Goal: Entertainment & Leisure: Browse casually

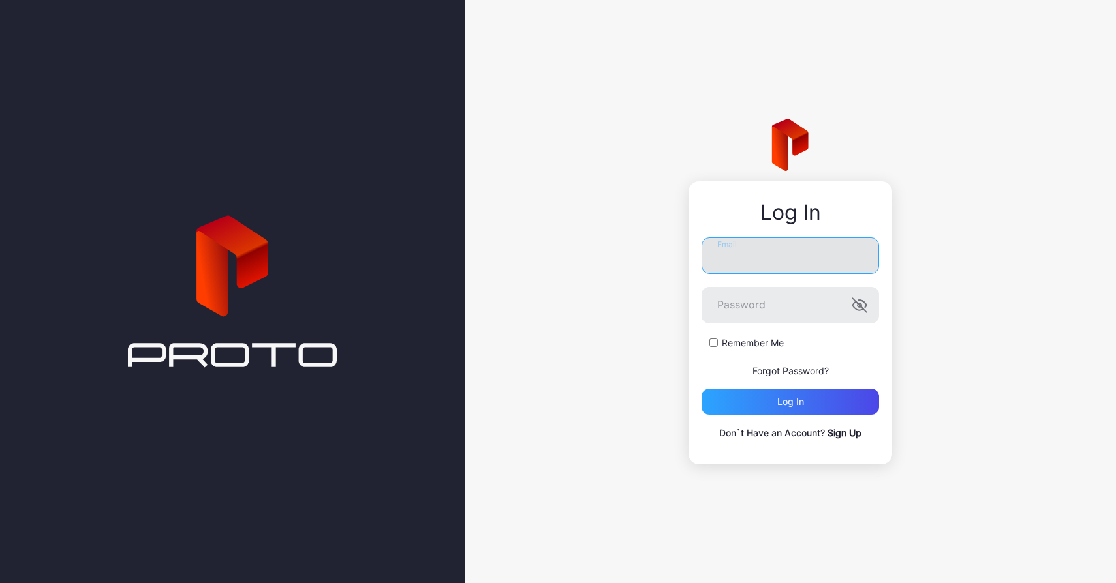
click at [728, 264] on input "Email" at bounding box center [789, 255] width 177 height 37
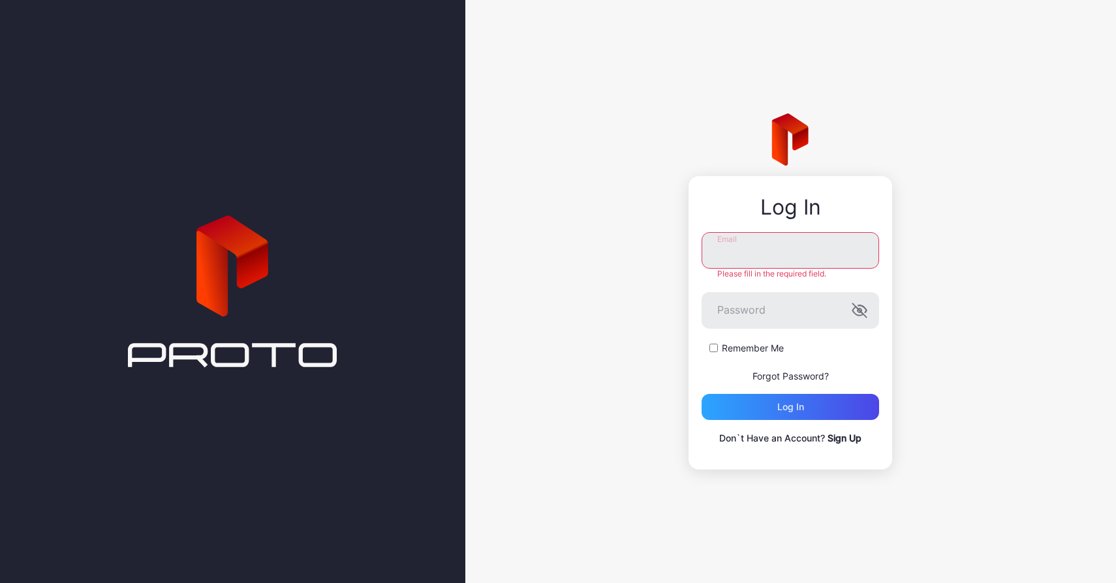
type input "**********"
click at [778, 406] on div "Log in" at bounding box center [790, 407] width 27 height 10
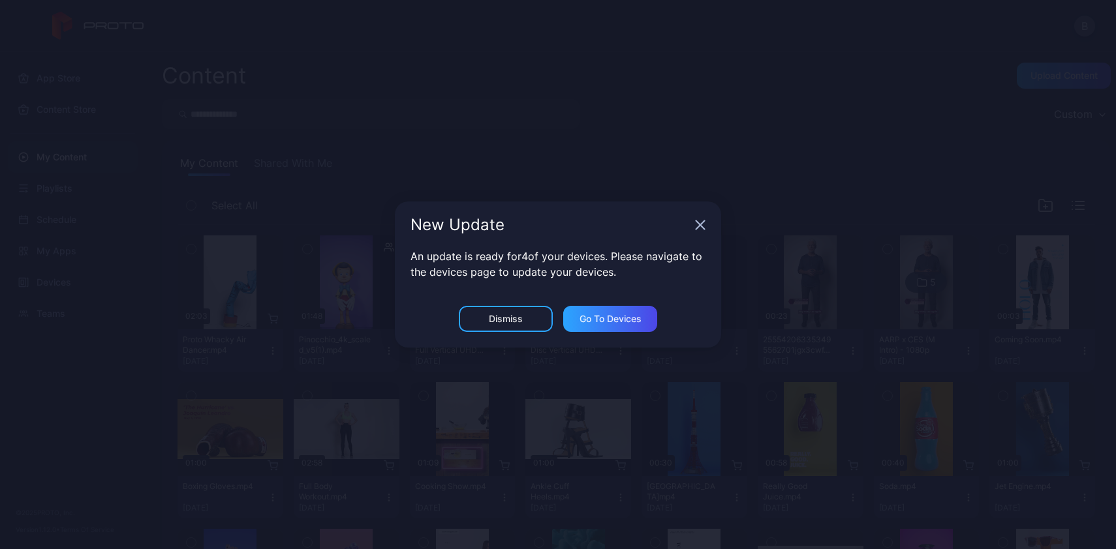
click at [703, 229] on icon "button" at bounding box center [700, 225] width 10 height 10
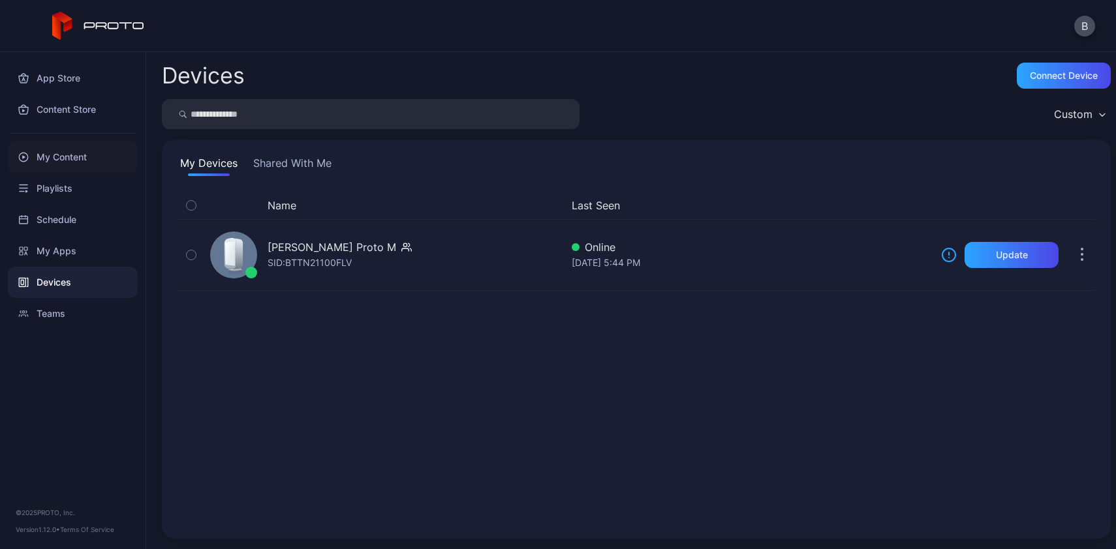
click at [56, 161] on div "My Content" at bounding box center [73, 157] width 130 height 31
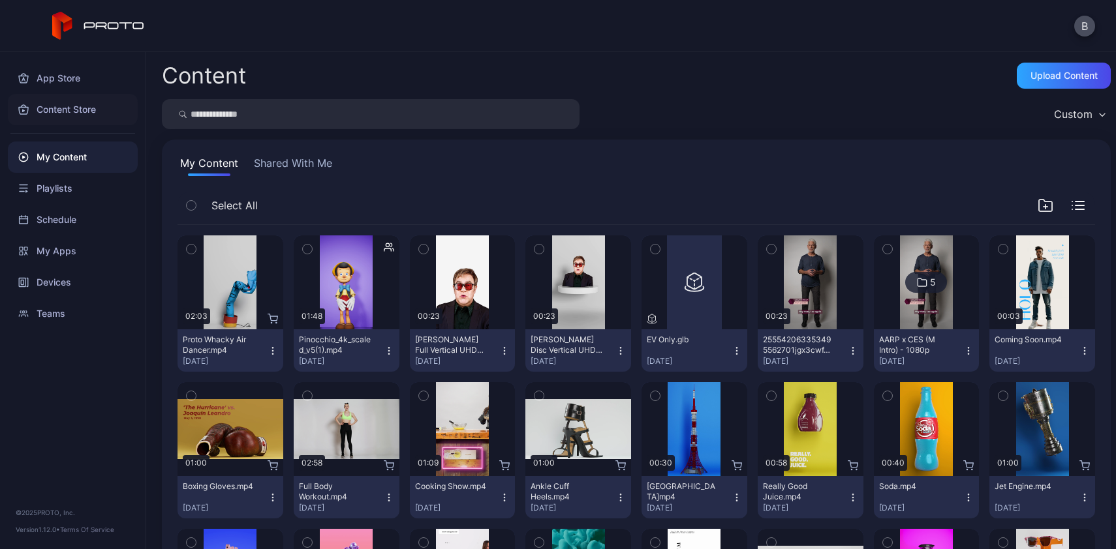
click at [78, 110] on div "Content Store" at bounding box center [73, 109] width 130 height 31
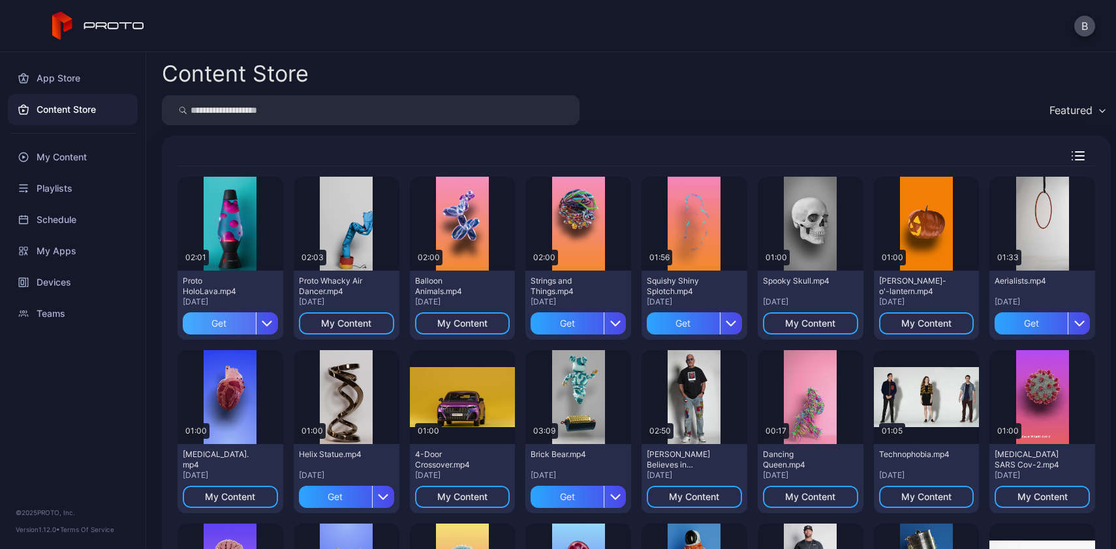
drag, startPoint x: 228, startPoint y: 322, endPoint x: 250, endPoint y: 315, distance: 23.1
click at [228, 322] on div "Get" at bounding box center [219, 324] width 73 height 22
click at [236, 224] on div "Preview" at bounding box center [230, 223] width 42 height 21
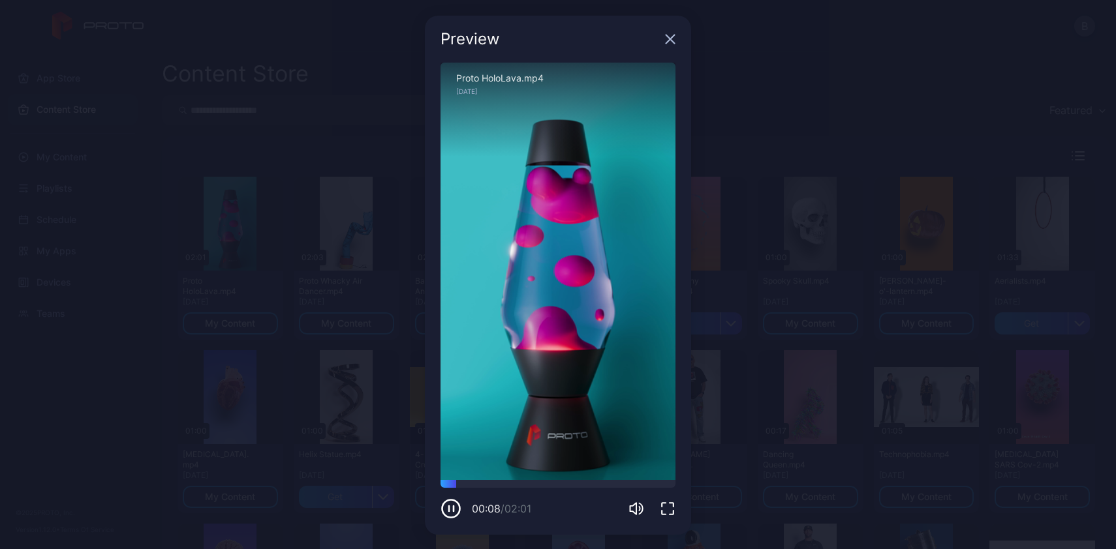
click at [666, 40] on icon "button" at bounding box center [670, 39] width 8 height 8
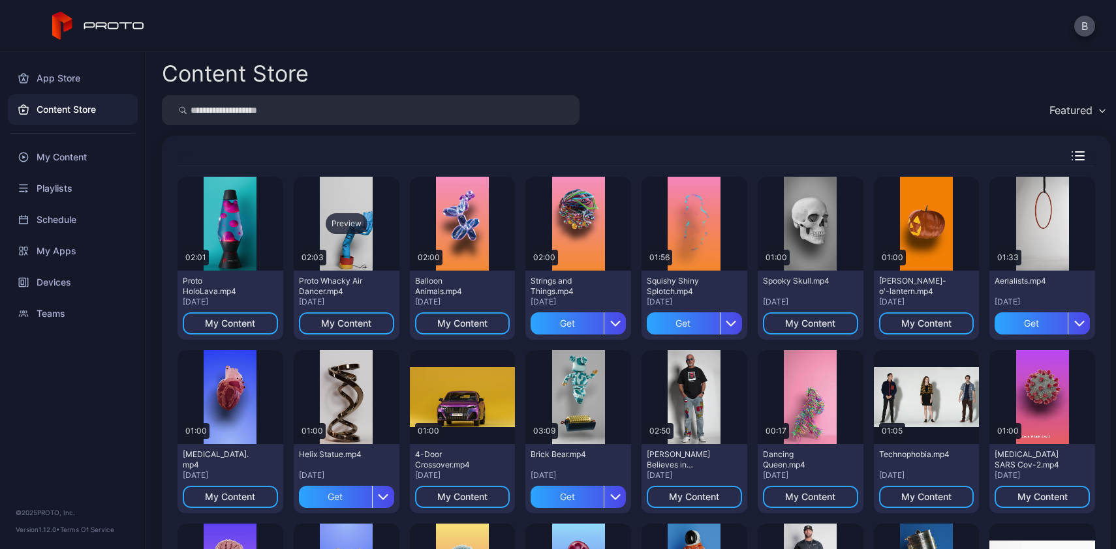
click at [345, 226] on div "Preview" at bounding box center [347, 223] width 42 height 21
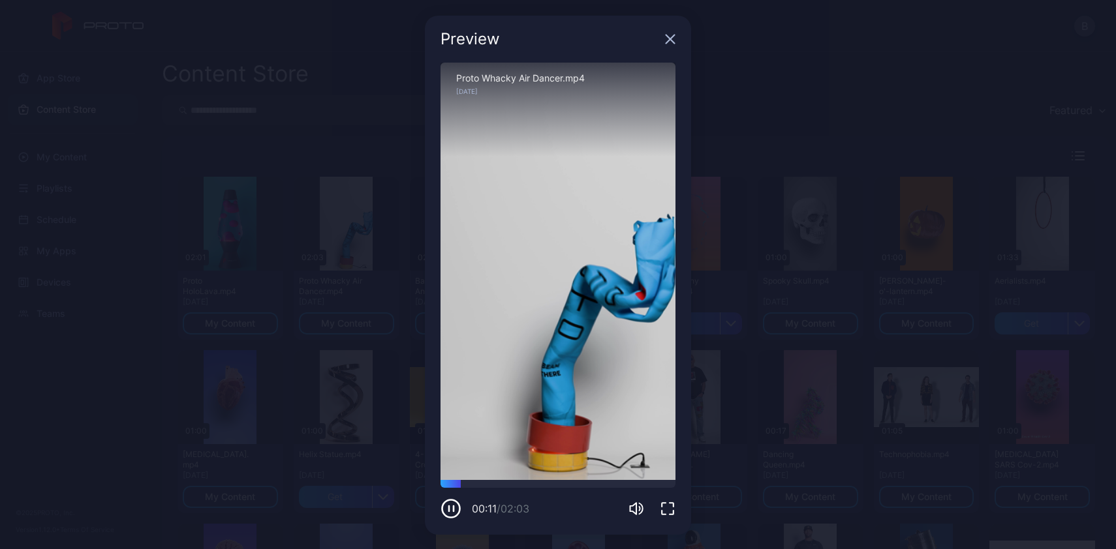
click at [666, 37] on icon "button" at bounding box center [670, 39] width 8 height 8
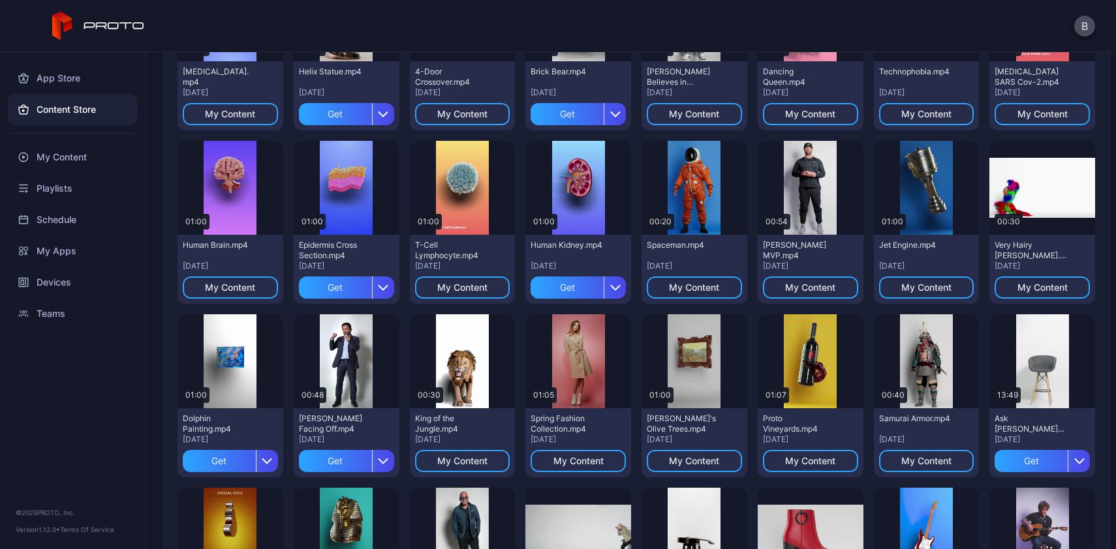
scroll to position [384, 0]
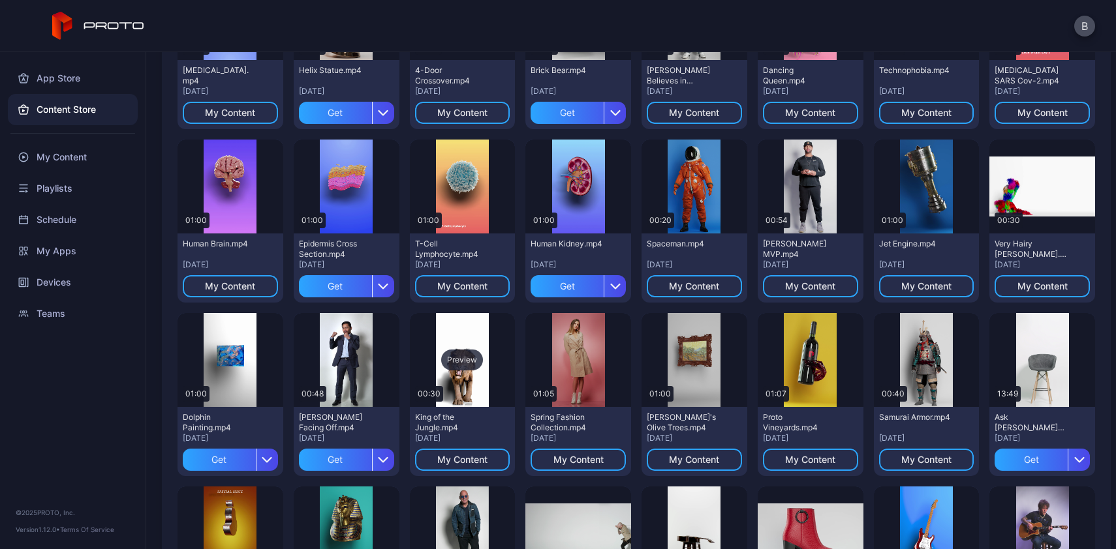
click at [464, 356] on div "Preview" at bounding box center [462, 360] width 42 height 21
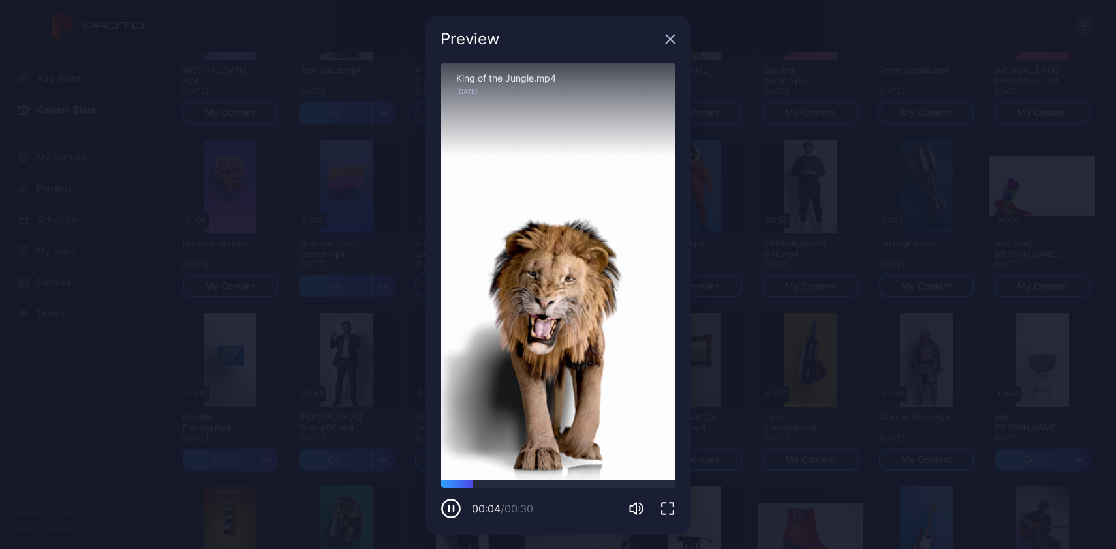
click at [665, 38] on icon "button" at bounding box center [670, 39] width 10 height 10
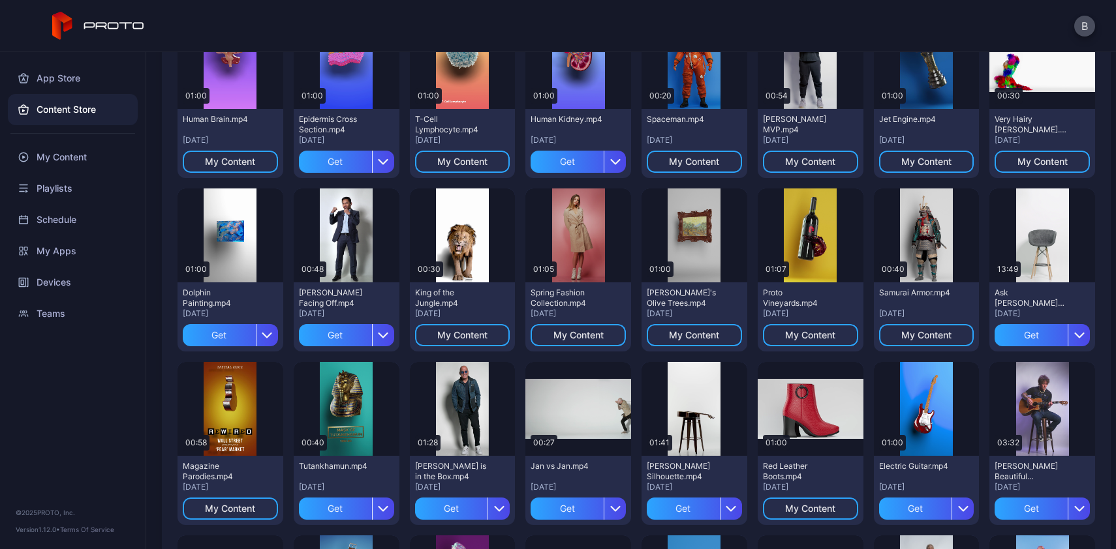
scroll to position [514, 0]
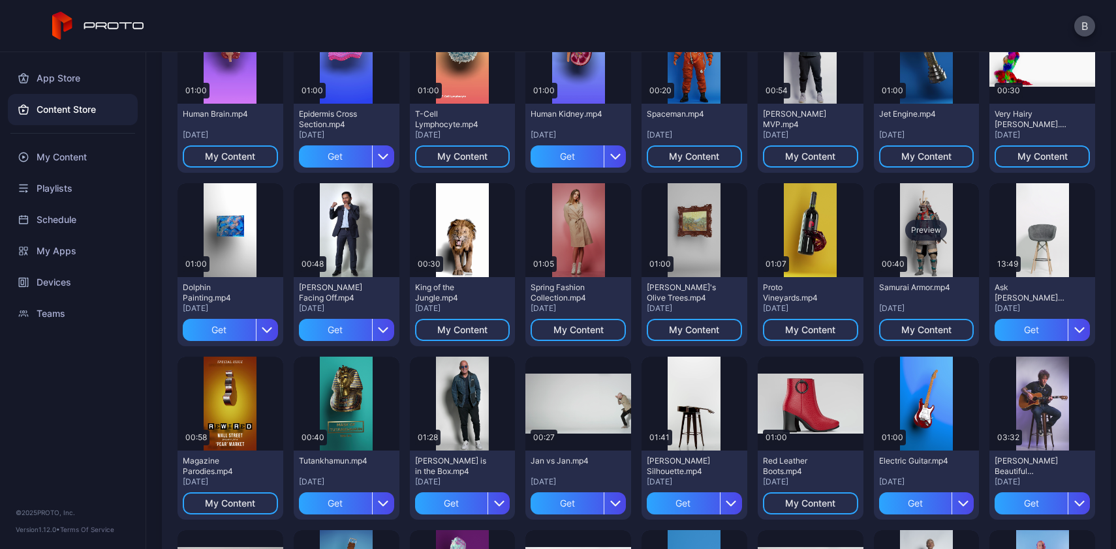
click at [909, 226] on div "Preview" at bounding box center [926, 230] width 42 height 21
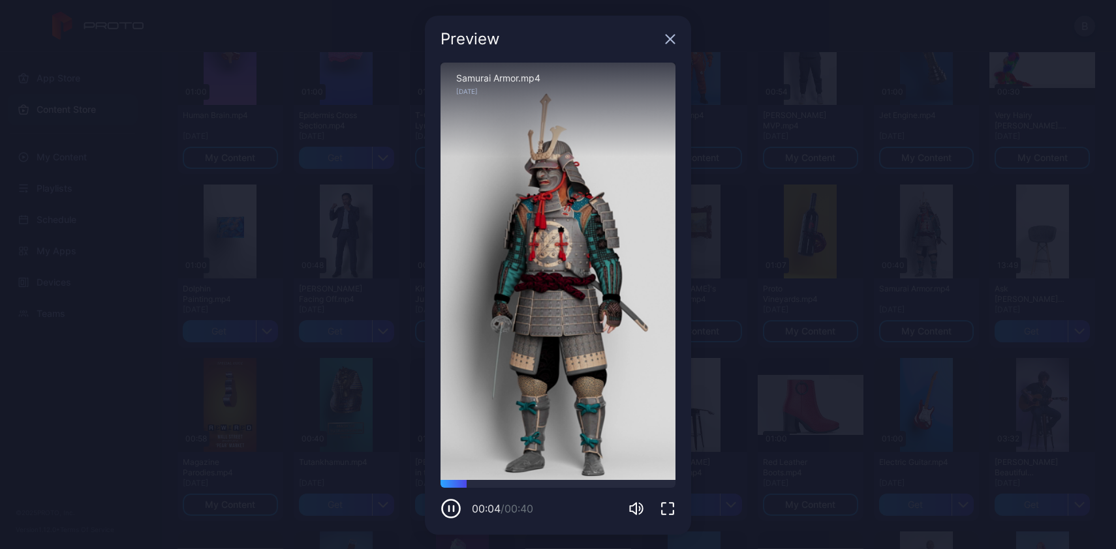
click at [665, 38] on icon "button" at bounding box center [670, 39] width 10 height 10
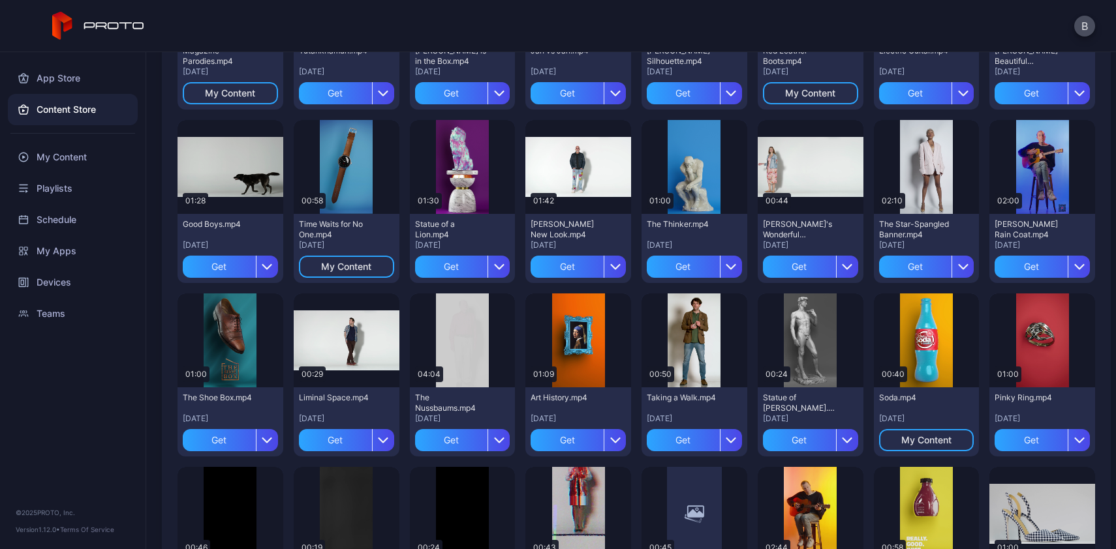
scroll to position [925, 0]
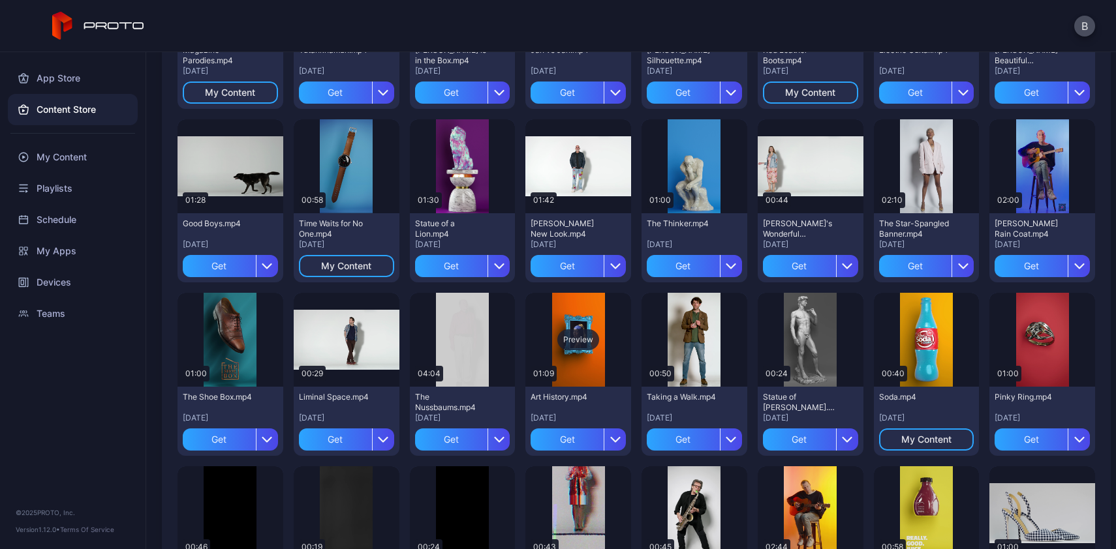
click at [578, 339] on div "Preview" at bounding box center [578, 339] width 42 height 21
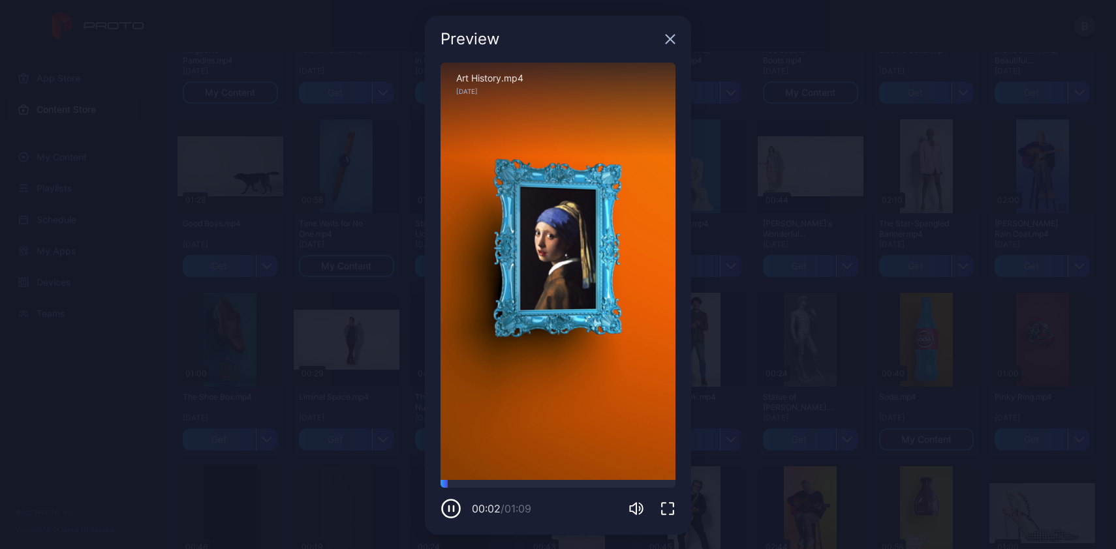
drag, startPoint x: 661, startPoint y: 38, endPoint x: 366, endPoint y: 56, distance: 295.5
click at [666, 38] on icon "button" at bounding box center [670, 39] width 8 height 8
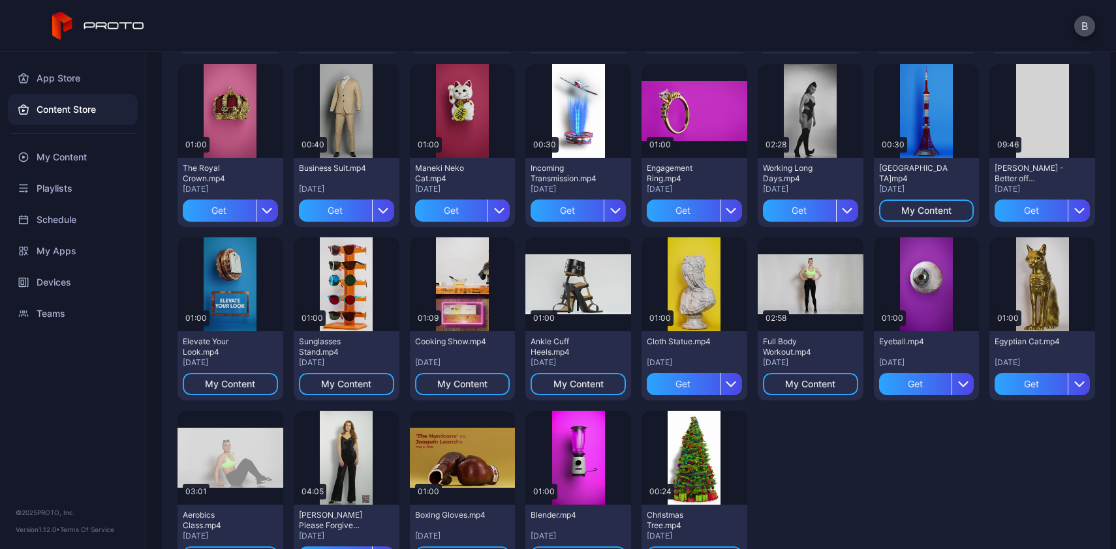
scroll to position [1563, 0]
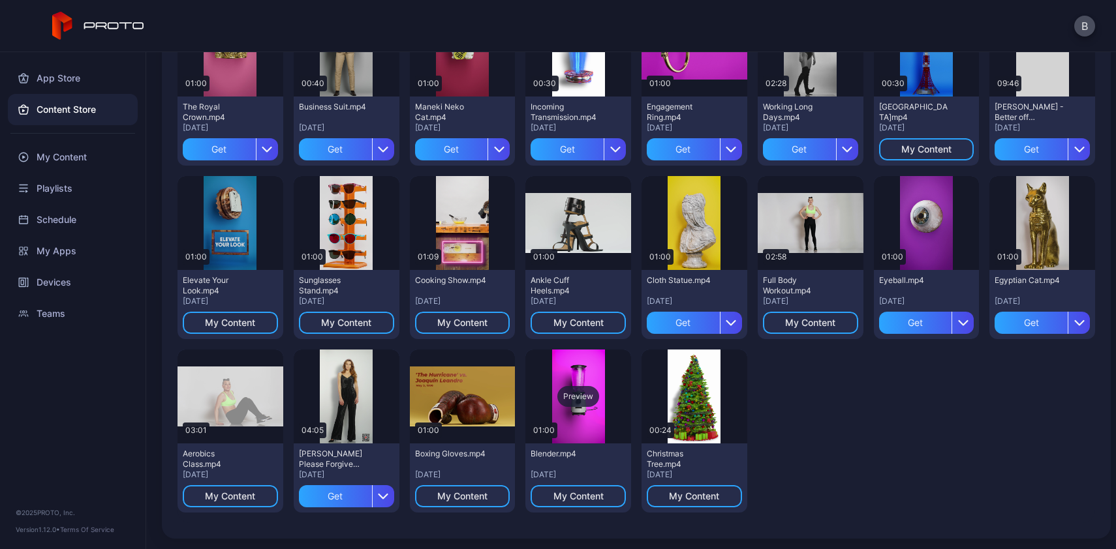
click at [581, 397] on div "Preview" at bounding box center [578, 396] width 42 height 21
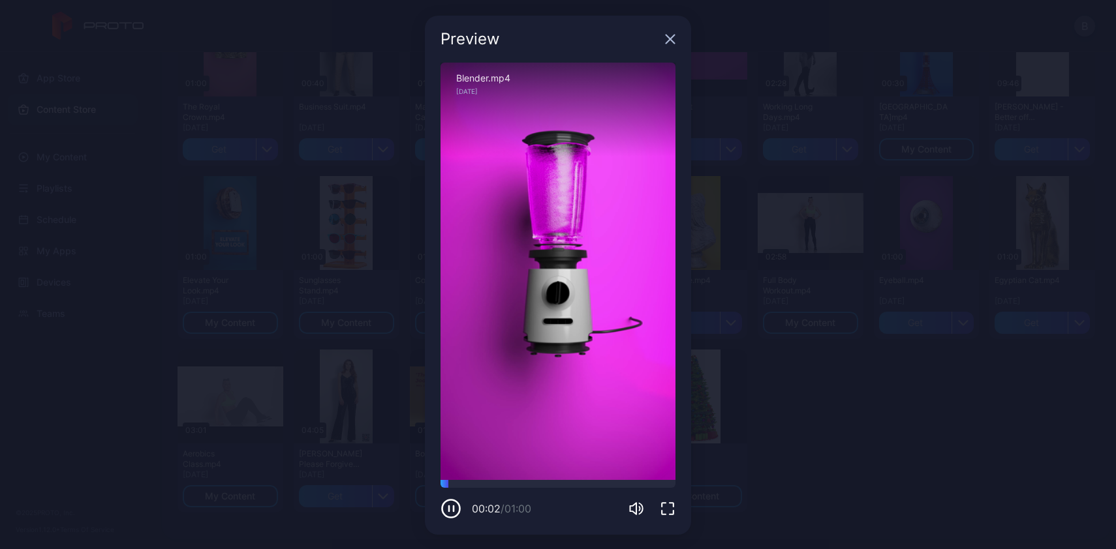
click at [665, 40] on icon "button" at bounding box center [670, 39] width 10 height 10
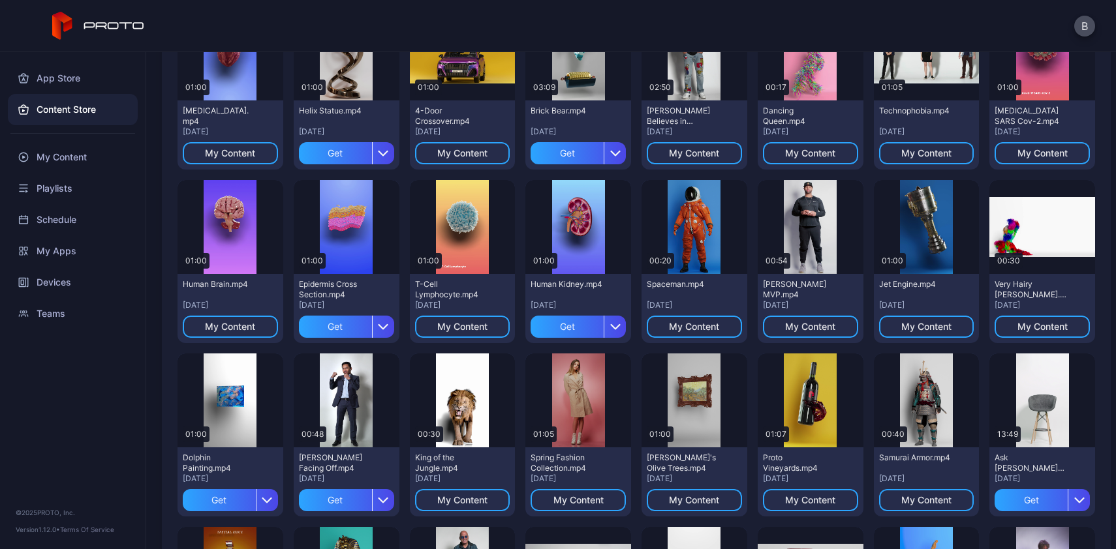
scroll to position [0, 0]
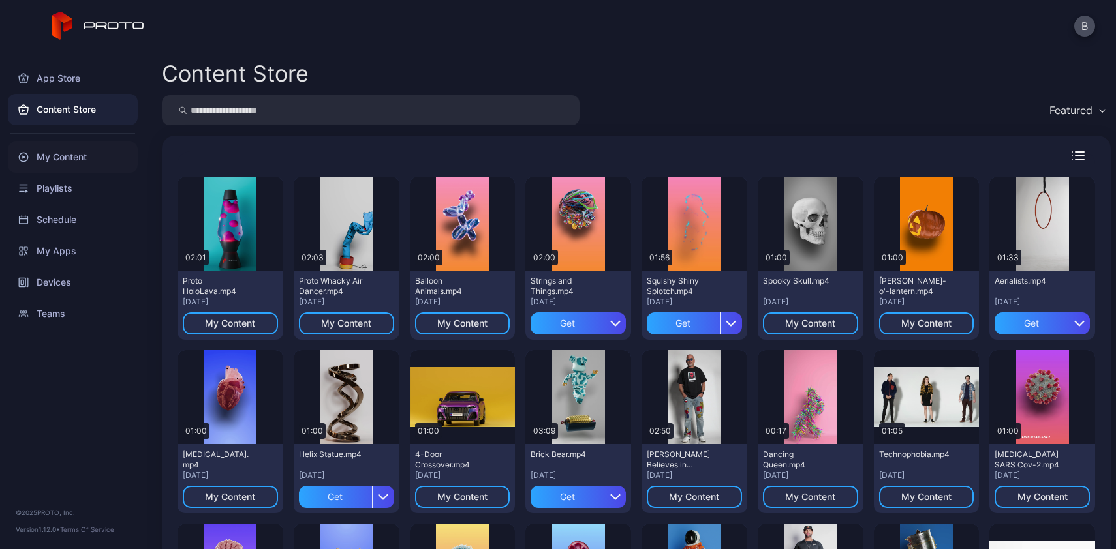
click at [60, 155] on div "My Content" at bounding box center [73, 157] width 130 height 31
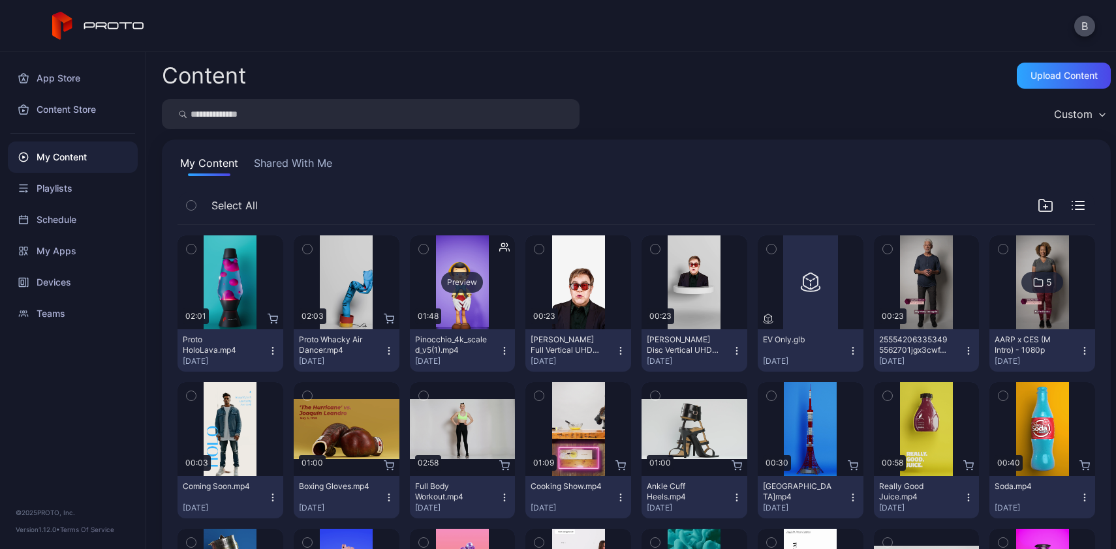
click at [466, 281] on div "Preview" at bounding box center [462, 282] width 42 height 21
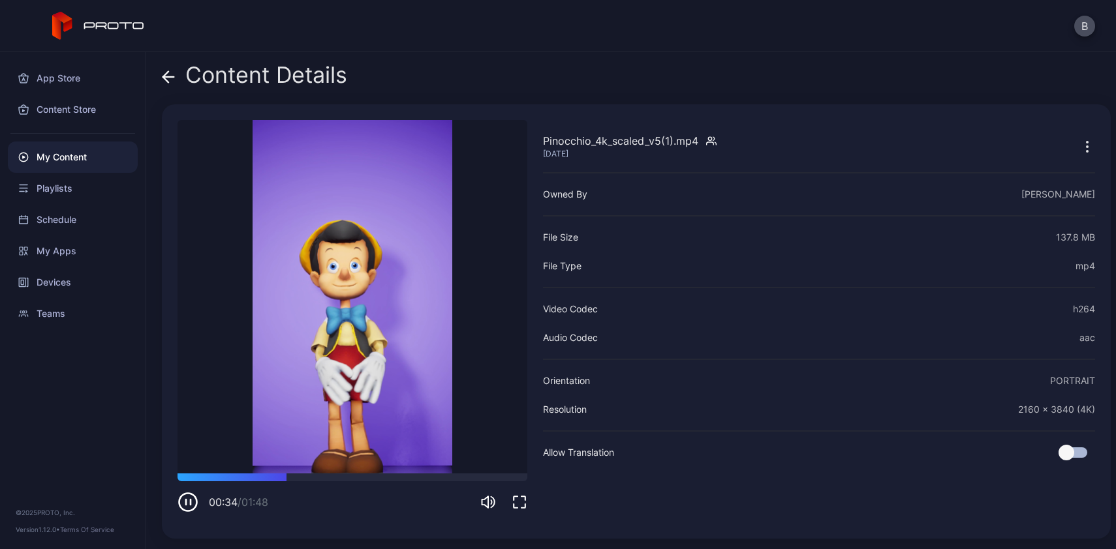
click at [194, 501] on icon "button" at bounding box center [187, 502] width 21 height 21
click at [189, 503] on icon "button" at bounding box center [188, 502] width 6 height 7
click at [191, 501] on icon "button" at bounding box center [191, 502] width 0 height 5
click at [170, 78] on icon at bounding box center [168, 76] width 13 height 13
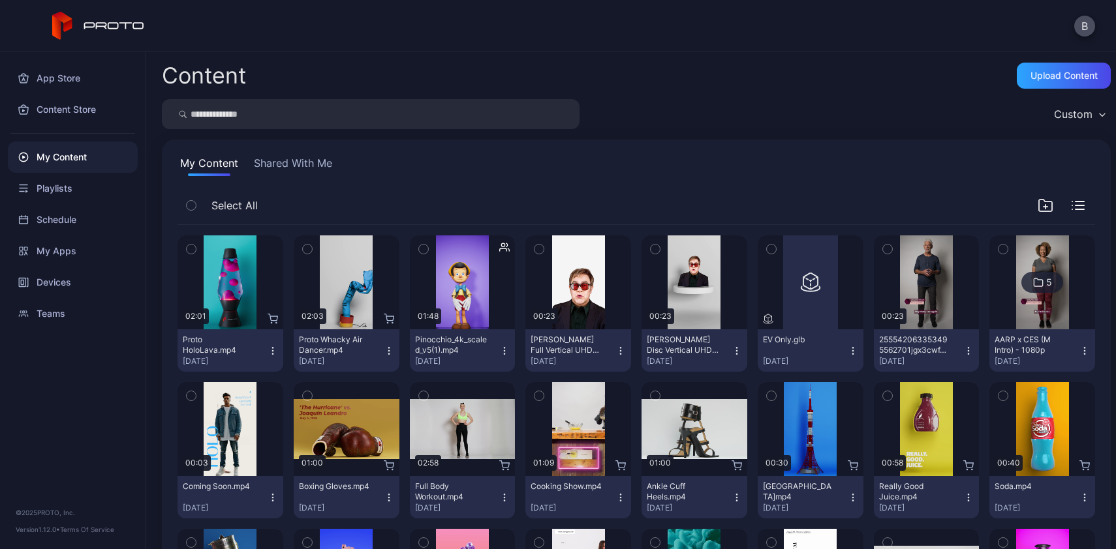
click at [294, 164] on button "Shared With Me" at bounding box center [293, 165] width 84 height 21
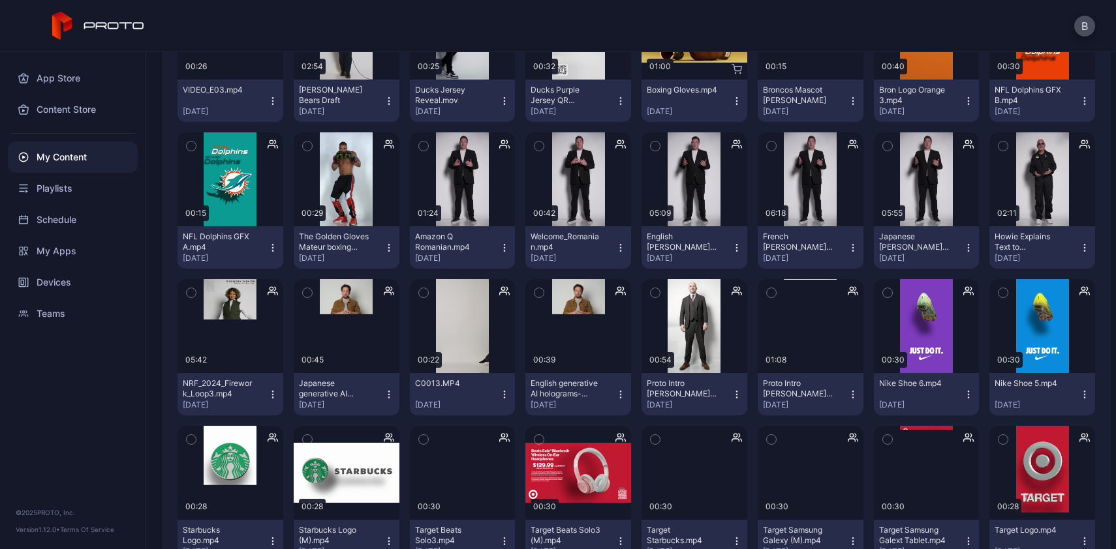
scroll to position [732, 0]
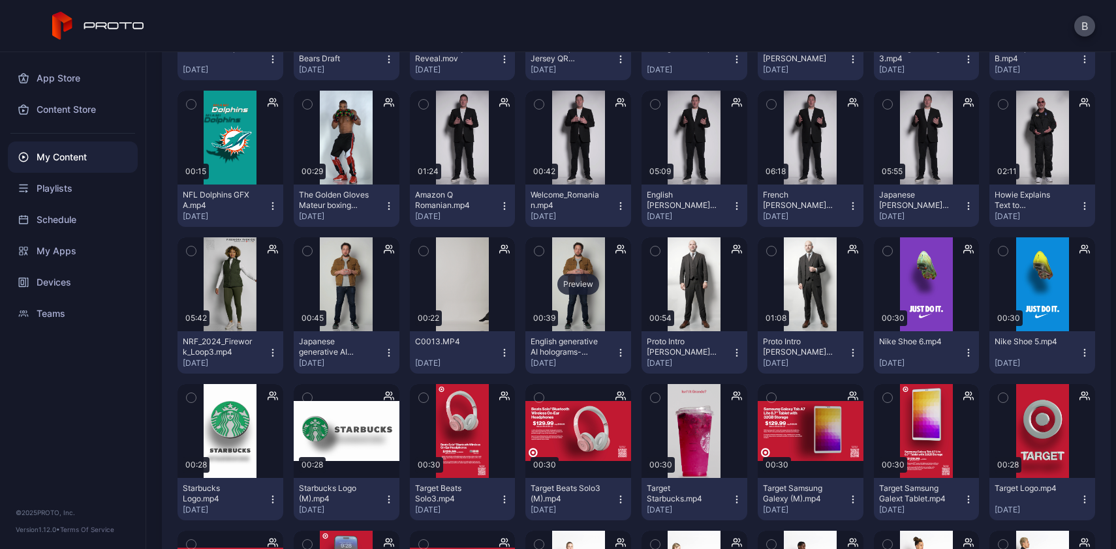
click at [577, 286] on div "Preview" at bounding box center [578, 284] width 42 height 21
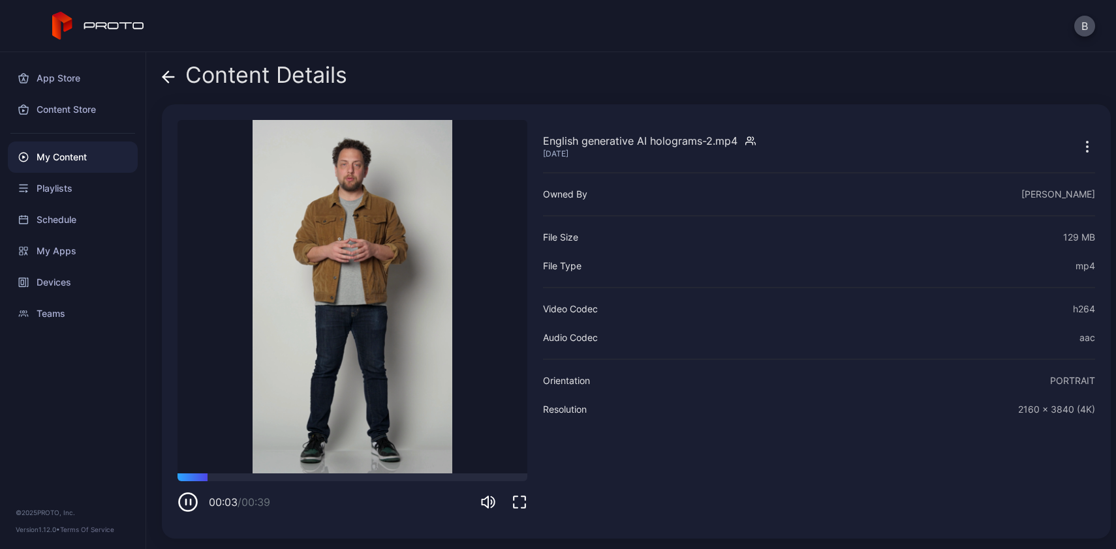
drag, startPoint x: 520, startPoint y: 504, endPoint x: 408, endPoint y: 502, distance: 112.2
click at [520, 504] on icon "button" at bounding box center [520, 503] width 16 height 16
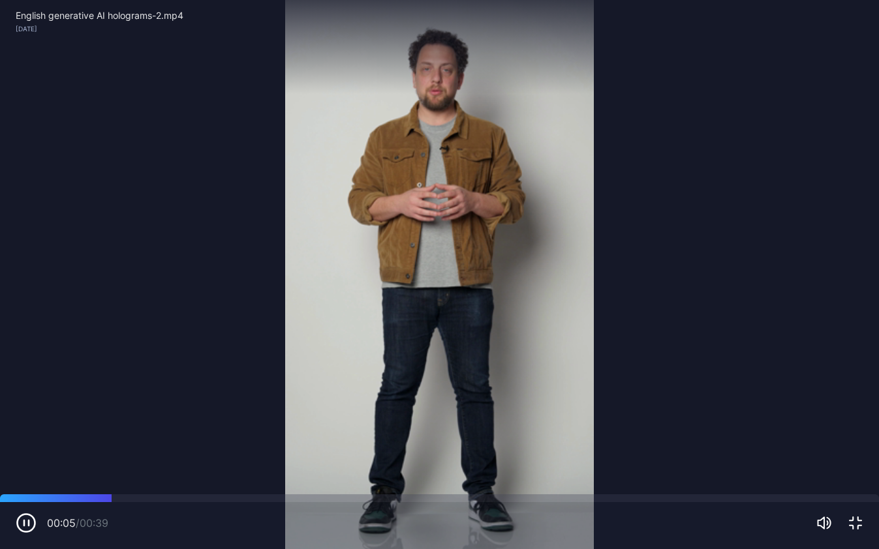
click at [755, 333] on video "Sorry, your browser doesn‘t support embedded videos" at bounding box center [439, 274] width 879 height 549
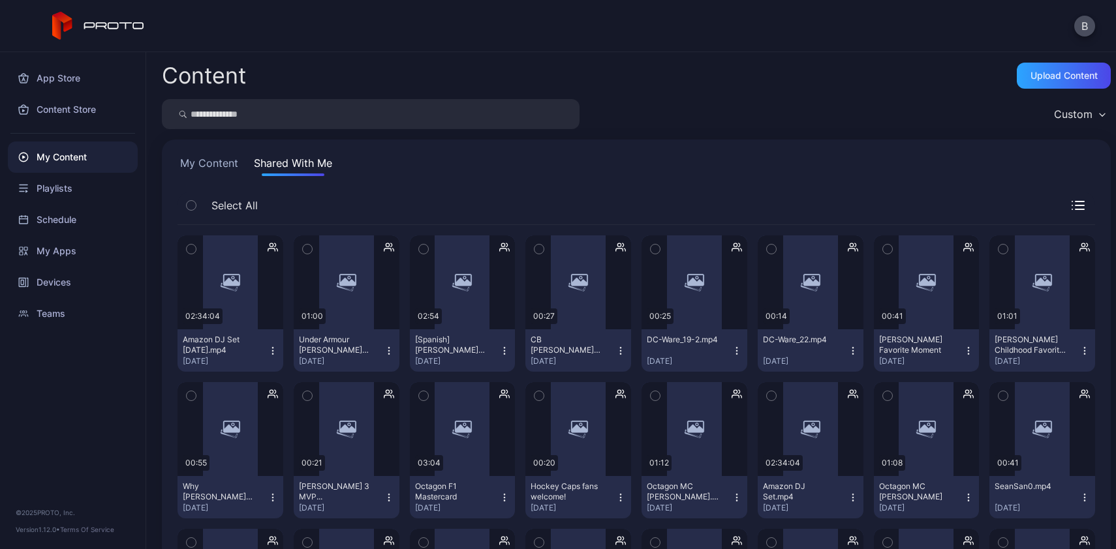
scroll to position [732, 0]
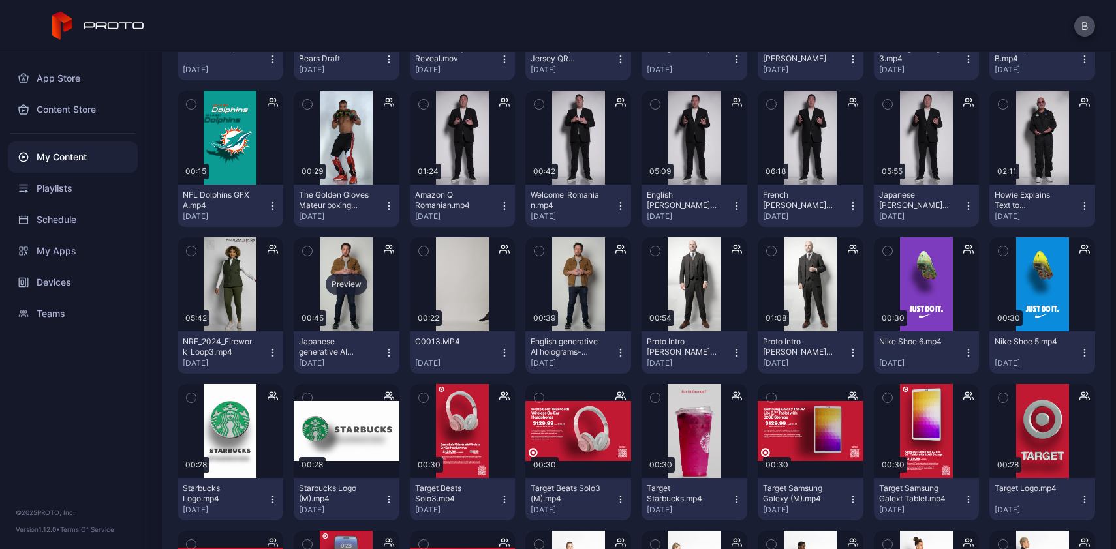
click at [346, 284] on div "Preview" at bounding box center [347, 284] width 42 height 21
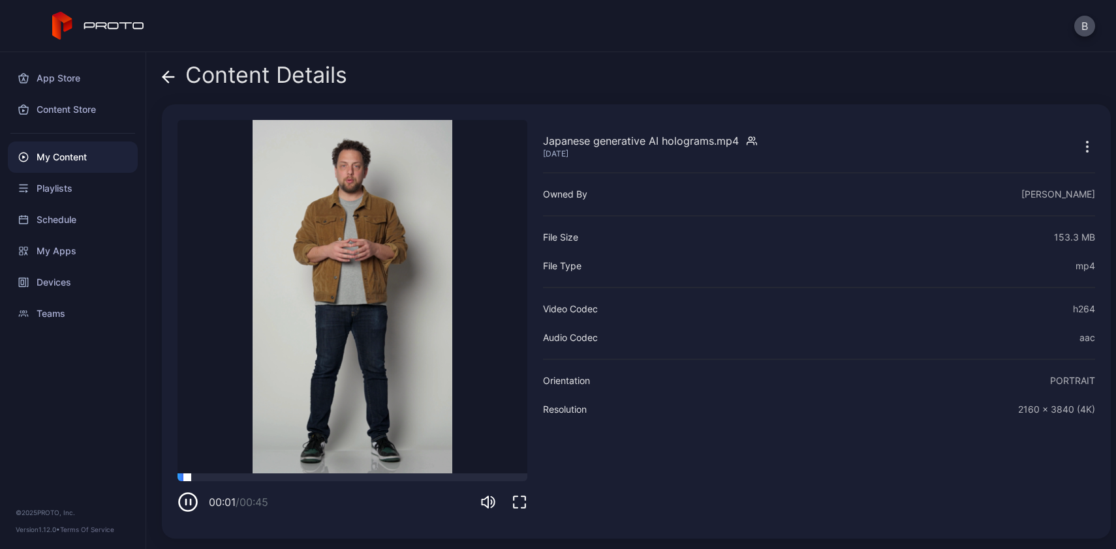
drag, startPoint x: 520, startPoint y: 498, endPoint x: 403, endPoint y: 498, distance: 117.4
click at [520, 498] on icon "button" at bounding box center [520, 503] width 16 height 16
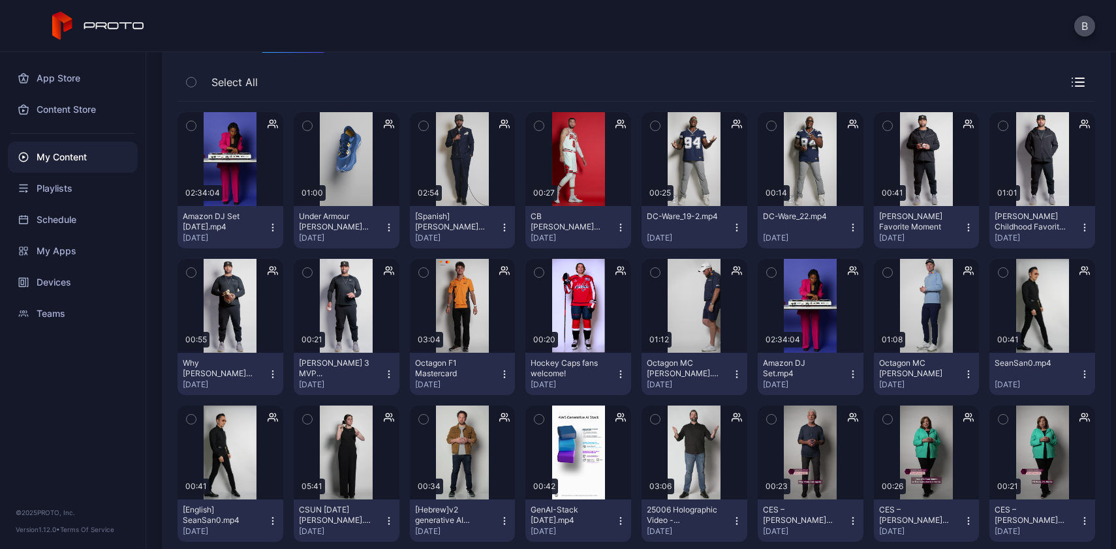
scroll to position [123, 0]
click at [573, 162] on div "Preview" at bounding box center [578, 159] width 42 height 21
